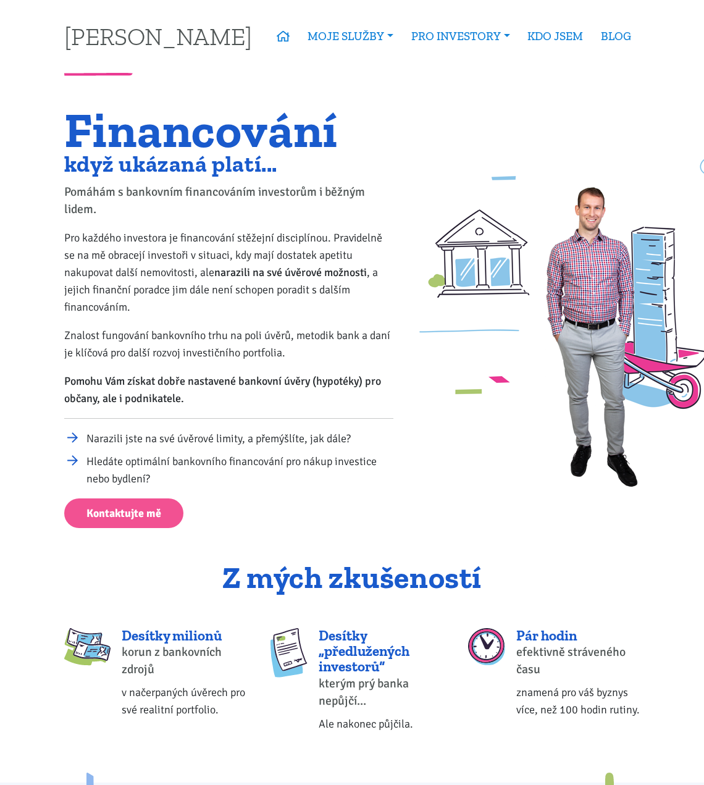
click at [241, 491] on div "Financování když ukázaná platí... Pomáhám s bankovním financováním investorům i…" at bounding box center [229, 318] width 346 height 419
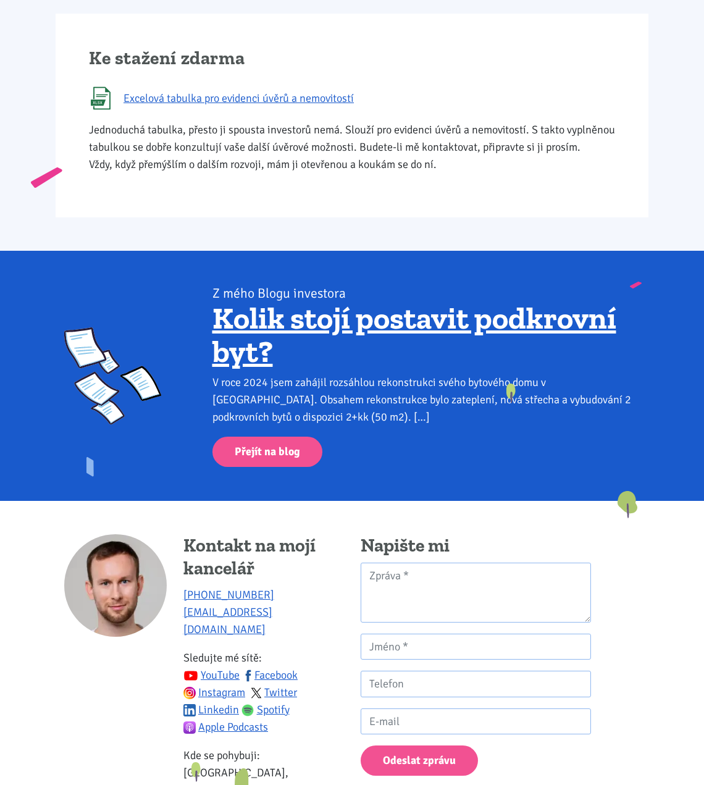
scroll to position [936, 0]
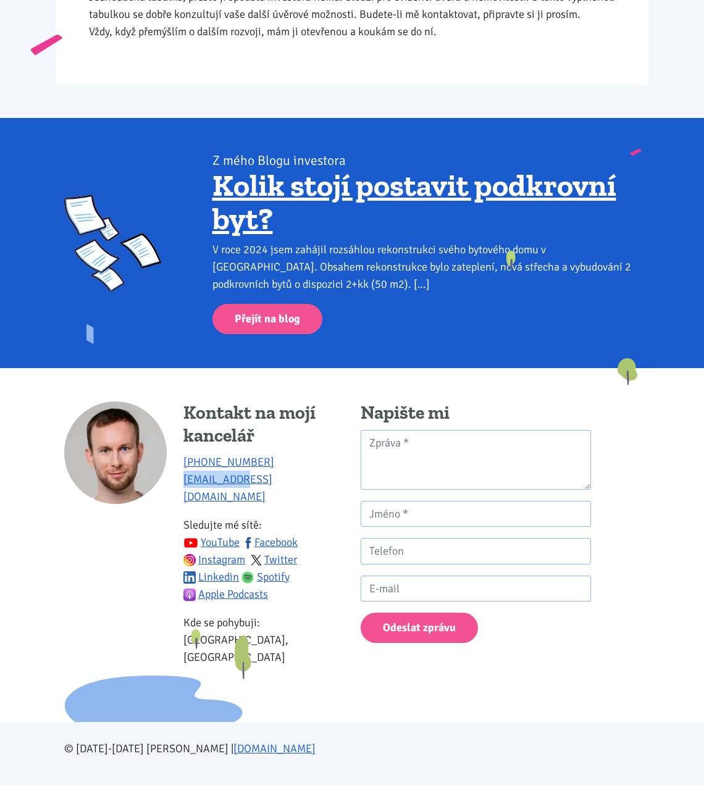
drag, startPoint x: 210, startPoint y: 500, endPoint x: 166, endPoint y: 476, distance: 50.6
click at [181, 498] on div "Kontakt na mojí kancelář [PHONE_NUMBER] [EMAIL_ADDRESS][DOMAIN_NAME] Sledujte m…" at bounding box center [204, 538] width 280 height 275
copy link "[EMAIL_ADDRESS][DOMAIN_NAME]"
click at [310, 649] on div "Kontakt na mojí kancelář [PHONE_NUMBER] [EMAIL_ADDRESS][DOMAIN_NAME] Sledujte m…" at bounding box center [263, 538] width 161 height 275
drag, startPoint x: 198, startPoint y: 641, endPoint x: 347, endPoint y: 641, distance: 148.2
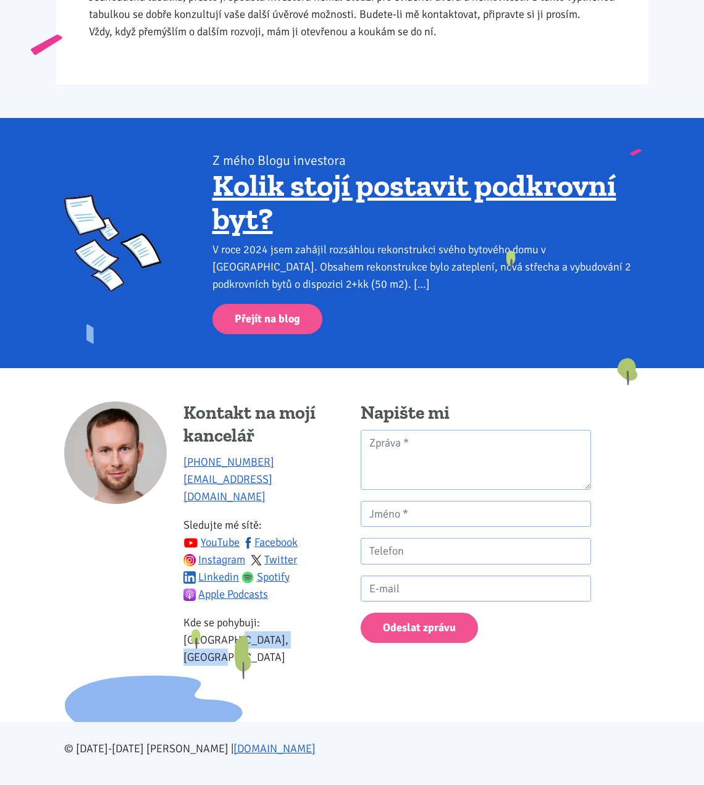
click at [347, 641] on div "Kontakt na mojí kancelář [PHONE_NUMBER] [EMAIL_ADDRESS][DOMAIN_NAME] Sledujte m…" at bounding box center [204, 538] width 296 height 275
click at [240, 640] on p "Kde se pohybuji: Ústecký kraj, [GEOGRAPHIC_DATA]" at bounding box center [263, 640] width 161 height 52
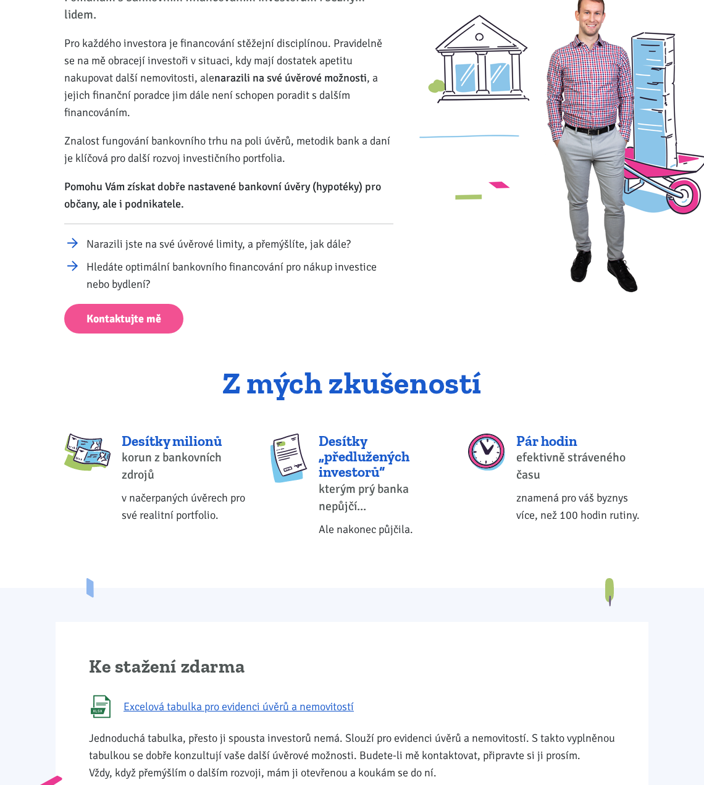
scroll to position [0, 0]
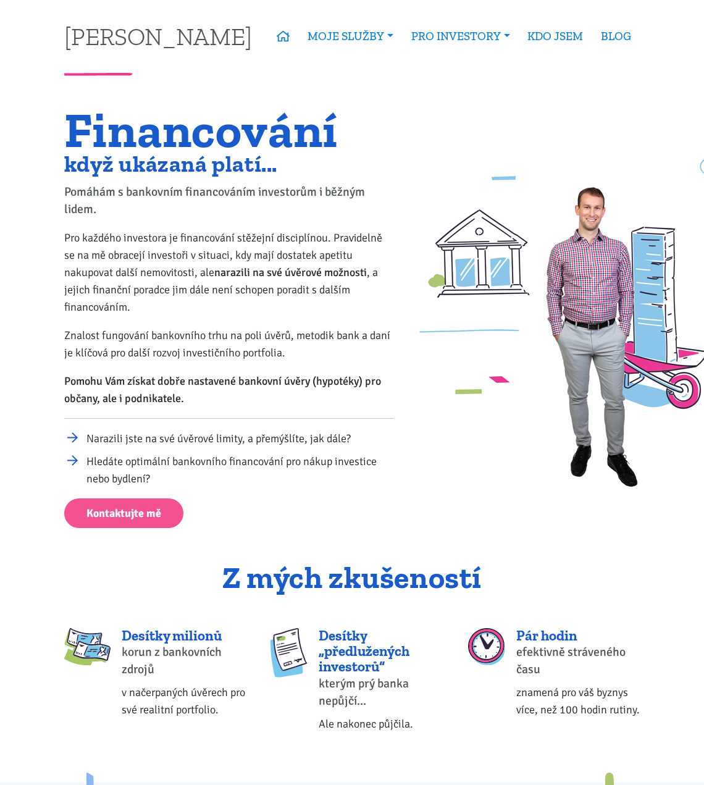
drag, startPoint x: 433, startPoint y: 625, endPoint x: 488, endPoint y: 86, distance: 541.4
click at [290, 40] on link "ÚVOD" at bounding box center [283, 36] width 31 height 28
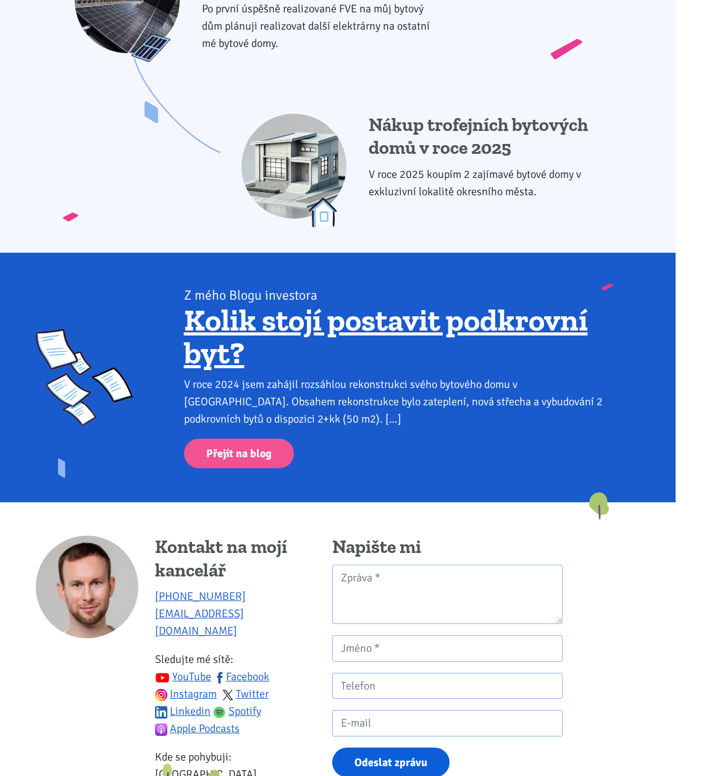
scroll to position [1498, 28]
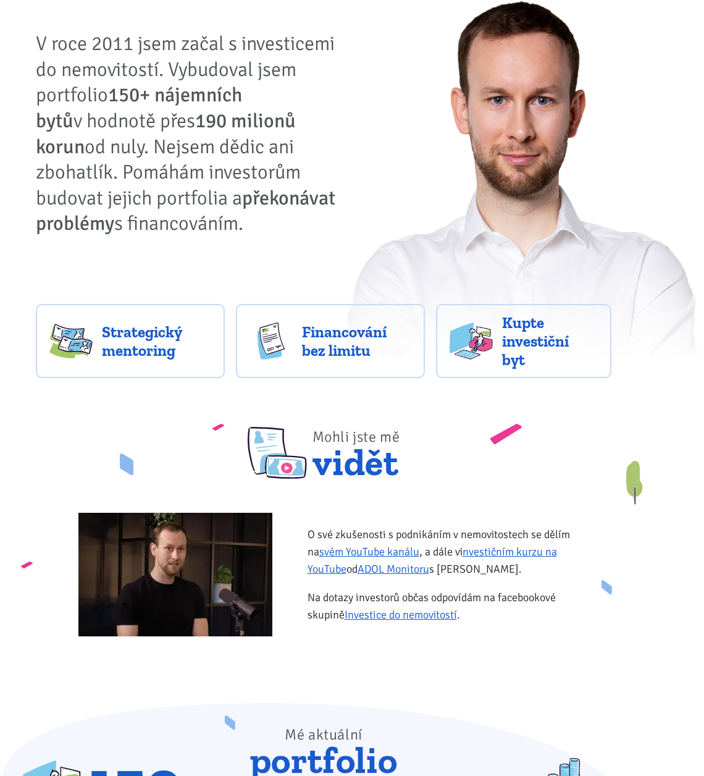
scroll to position [0, 28]
